Goal: Task Accomplishment & Management: Manage account settings

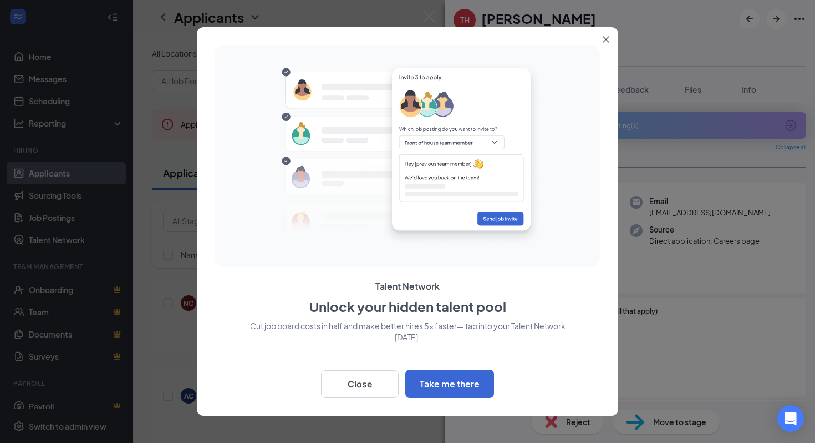
click at [606, 32] on button "Close" at bounding box center [608, 37] width 20 height 20
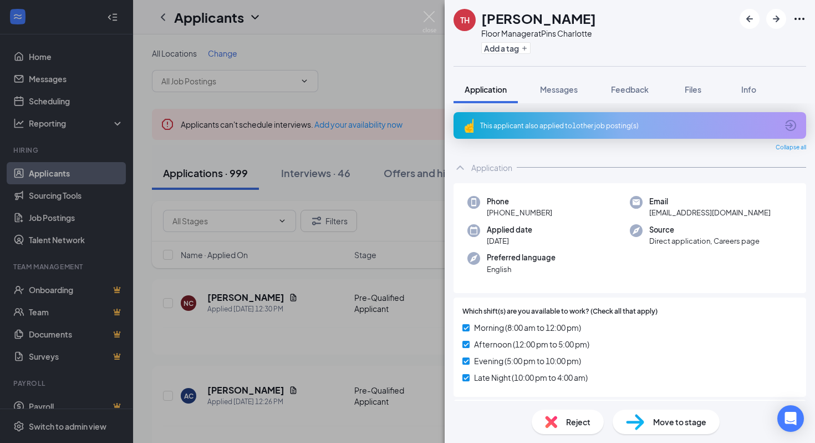
click at [353, 66] on div "TH [PERSON_NAME] Floor Manager at Pins Charlotte Add a tag Application Messages…" at bounding box center [407, 221] width 815 height 443
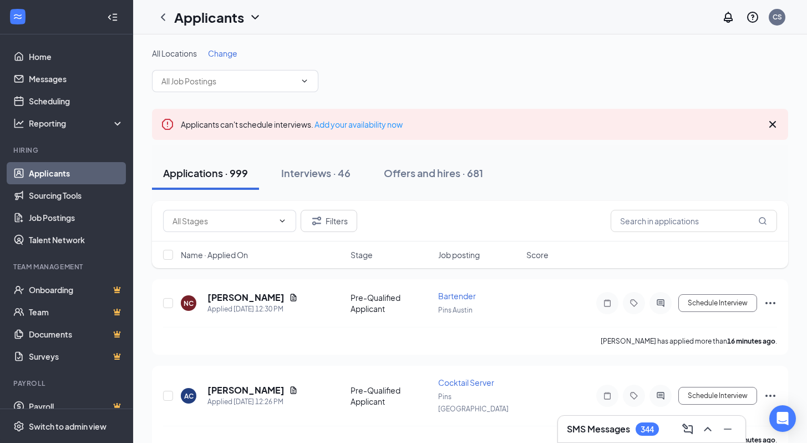
click at [354, 65] on div "All Locations Change" at bounding box center [470, 70] width 636 height 44
click at [301, 82] on icon "ChevronDown" at bounding box center [304, 81] width 9 height 9
click at [305, 80] on icon "ChevronDown" at bounding box center [304, 81] width 9 height 9
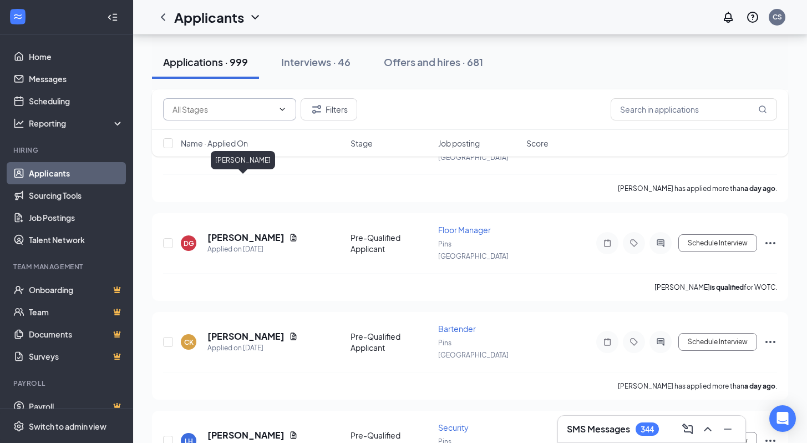
scroll to position [4273, 0]
click at [241, 64] on div "Applications · 999" at bounding box center [205, 62] width 85 height 14
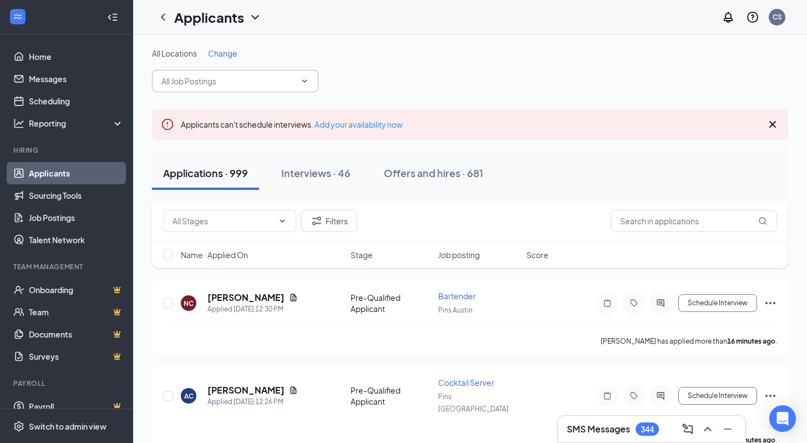
click at [289, 79] on input "text" at bounding box center [228, 81] width 134 height 12
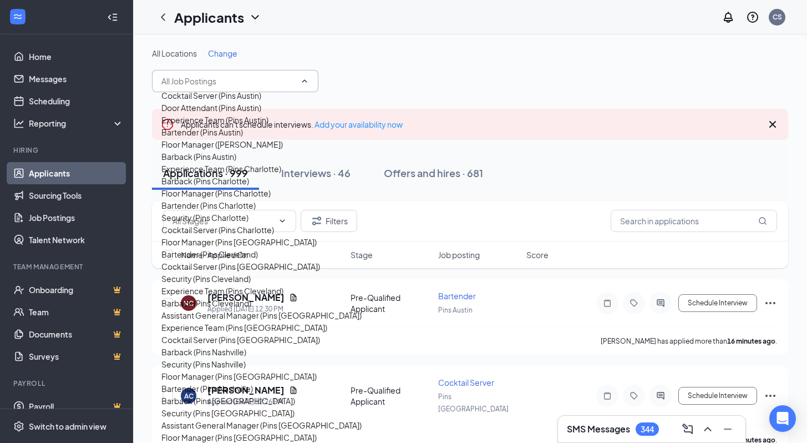
scroll to position [624, 0]
click at [273, 419] on div "Assistant General Manager (Pins [GEOGRAPHIC_DATA])" at bounding box center [261, 425] width 200 height 12
type input "Assistant General Manager (Pins [GEOGRAPHIC_DATA])"
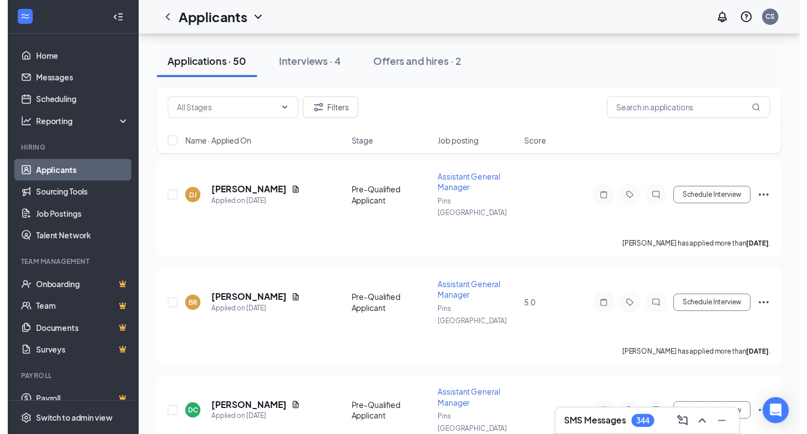
scroll to position [776, 0]
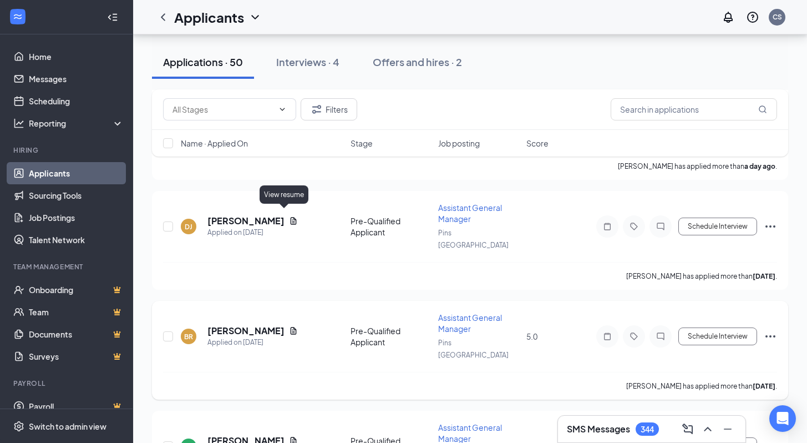
click at [291, 327] on icon "Document" at bounding box center [294, 330] width 6 height 7
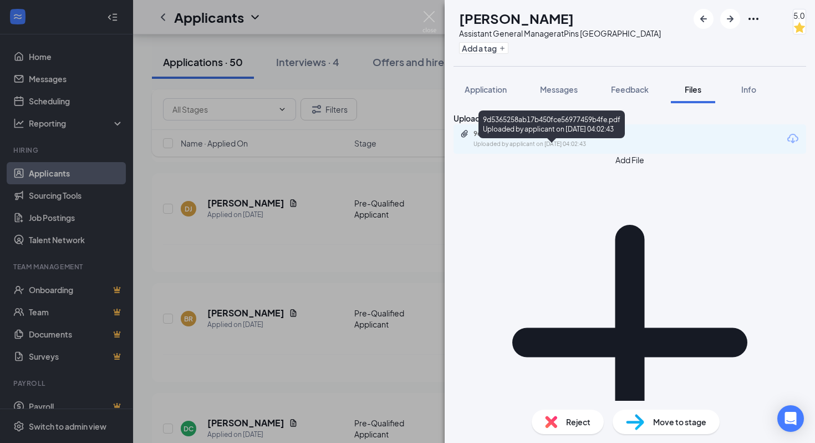
click at [543, 138] on div "9d5365258ab17b450fce56977459b4fe.pdf" at bounding box center [551, 133] width 155 height 9
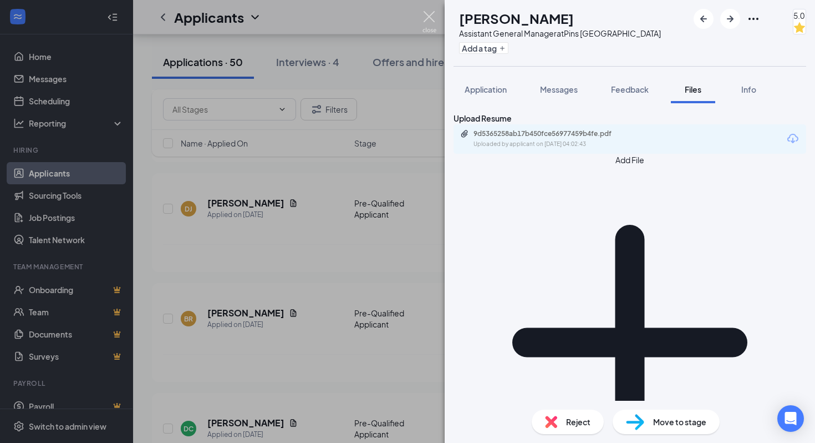
click at [434, 18] on img at bounding box center [430, 22] width 14 height 22
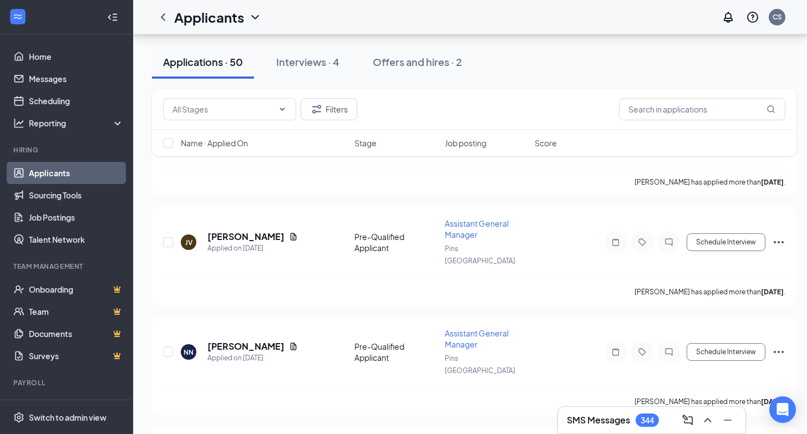
scroll to position [1261, 0]
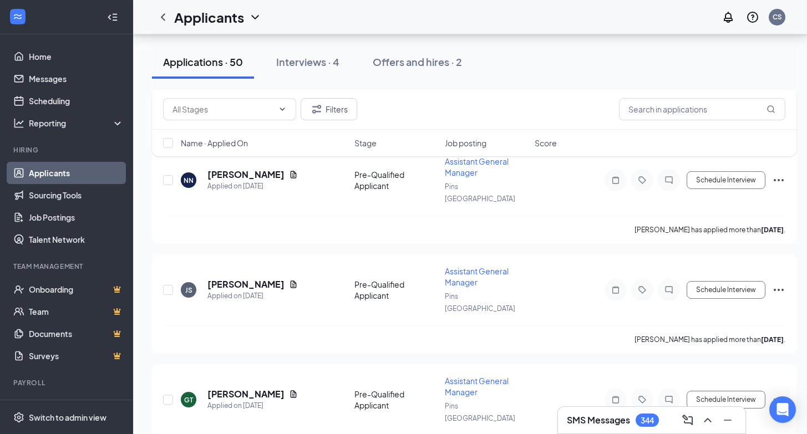
click at [551, 148] on span "Score" at bounding box center [546, 143] width 22 height 11
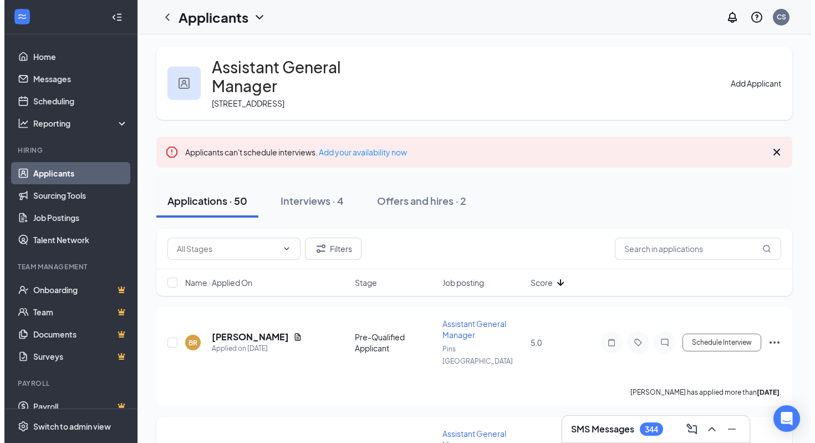
scroll to position [0, 0]
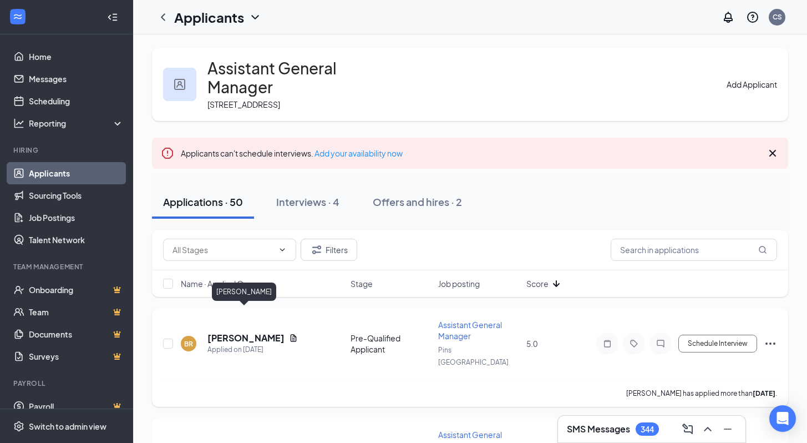
click at [258, 332] on h5 "[PERSON_NAME]" at bounding box center [245, 338] width 77 height 12
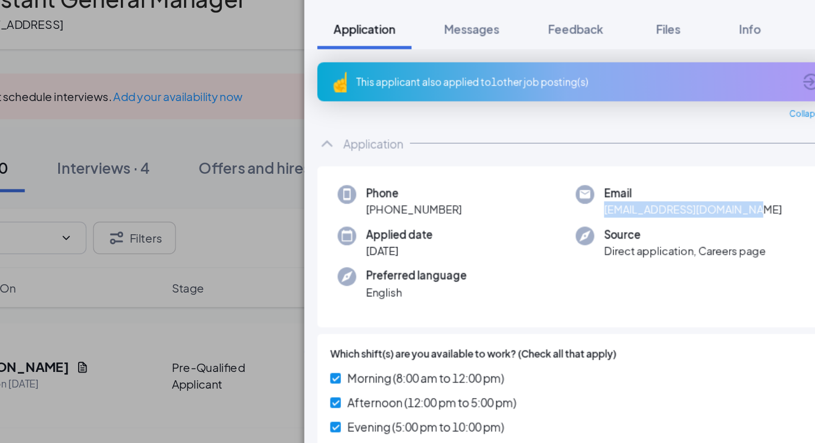
drag, startPoint x: 752, startPoint y: 212, endPoint x: 647, endPoint y: 212, distance: 104.3
click at [647, 212] on div "Email [EMAIL_ADDRESS][DOMAIN_NAME]" at bounding box center [711, 207] width 163 height 23
copy span "[EMAIL_ADDRESS][DOMAIN_NAME]"
